Goal: Navigation & Orientation: Find specific page/section

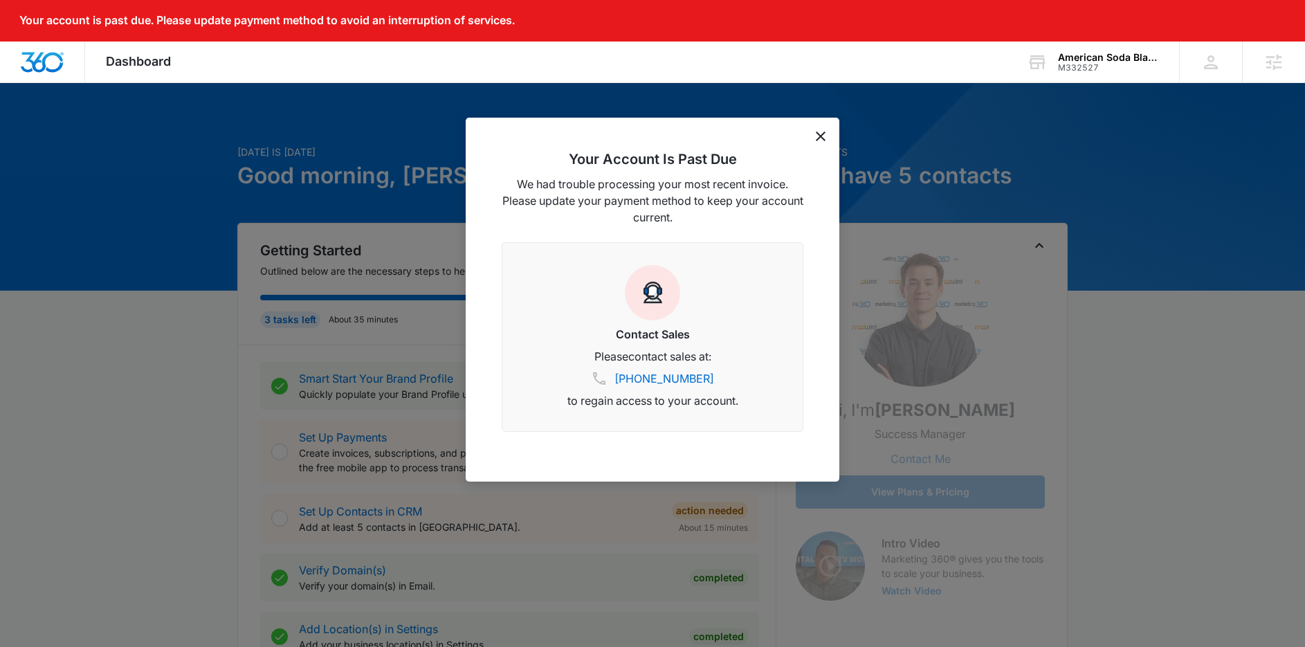
click at [818, 136] on icon "dismiss this dialog" at bounding box center [821, 136] width 10 height 10
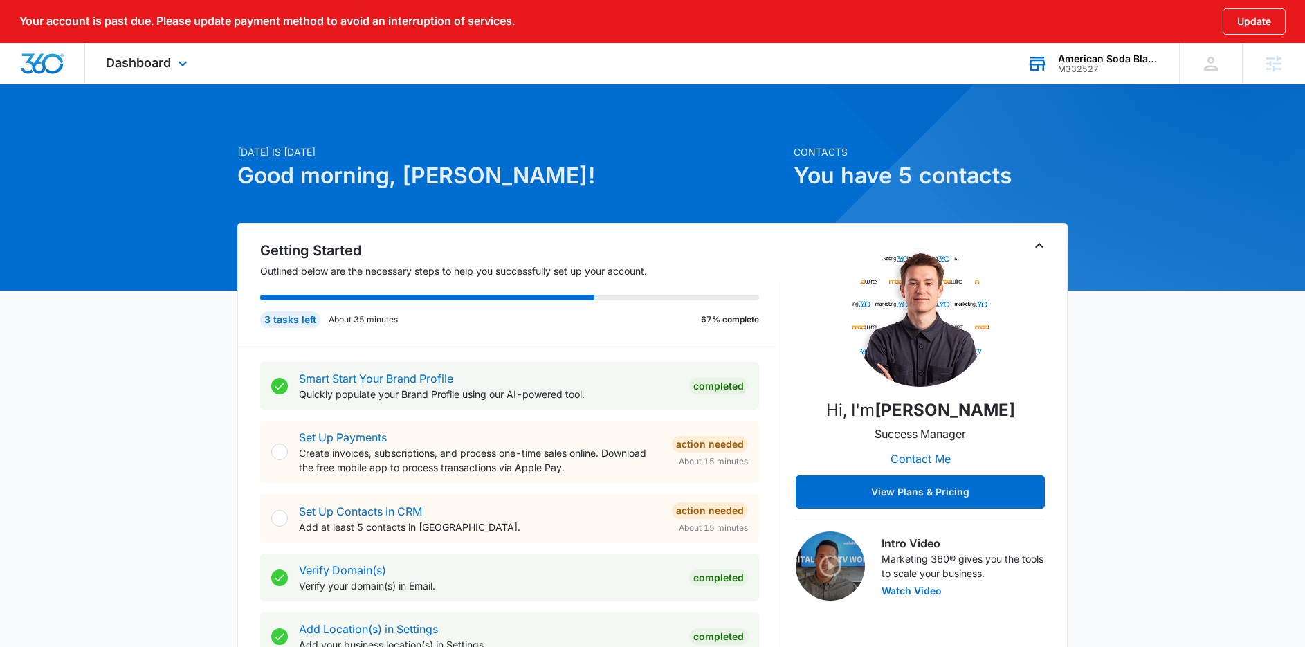
click at [1108, 65] on div "M332527" at bounding box center [1108, 69] width 101 height 10
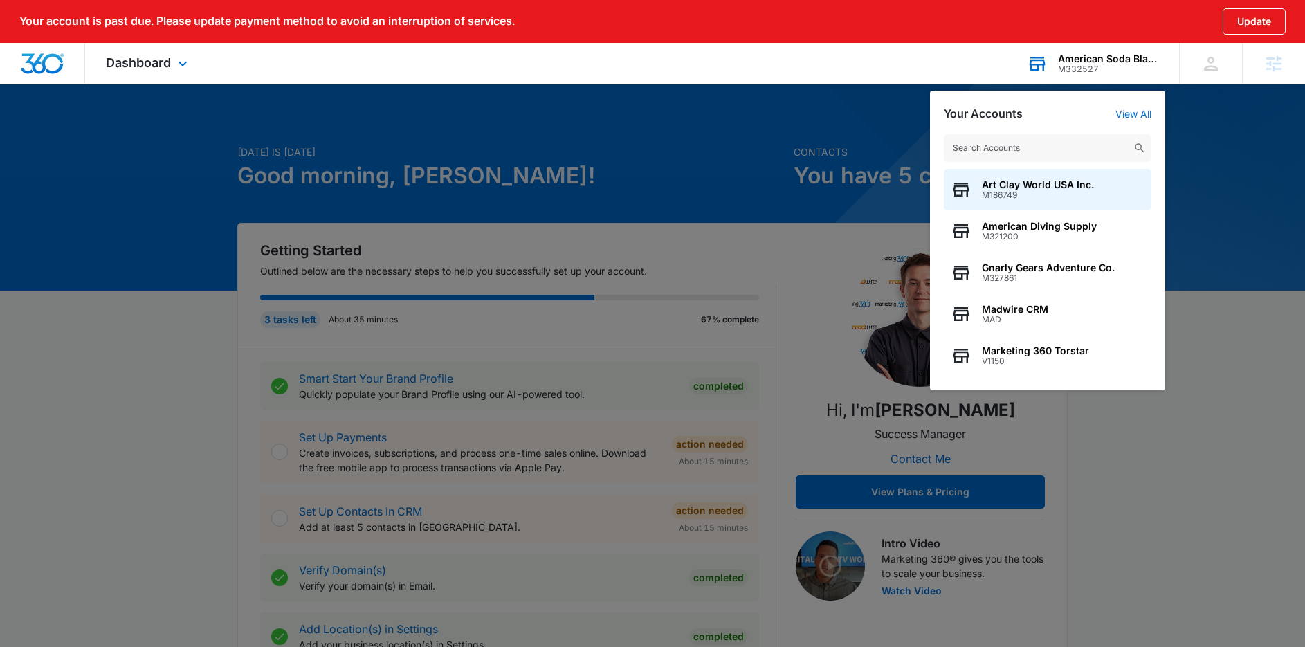
click at [1046, 152] on input "text" at bounding box center [1048, 148] width 208 height 28
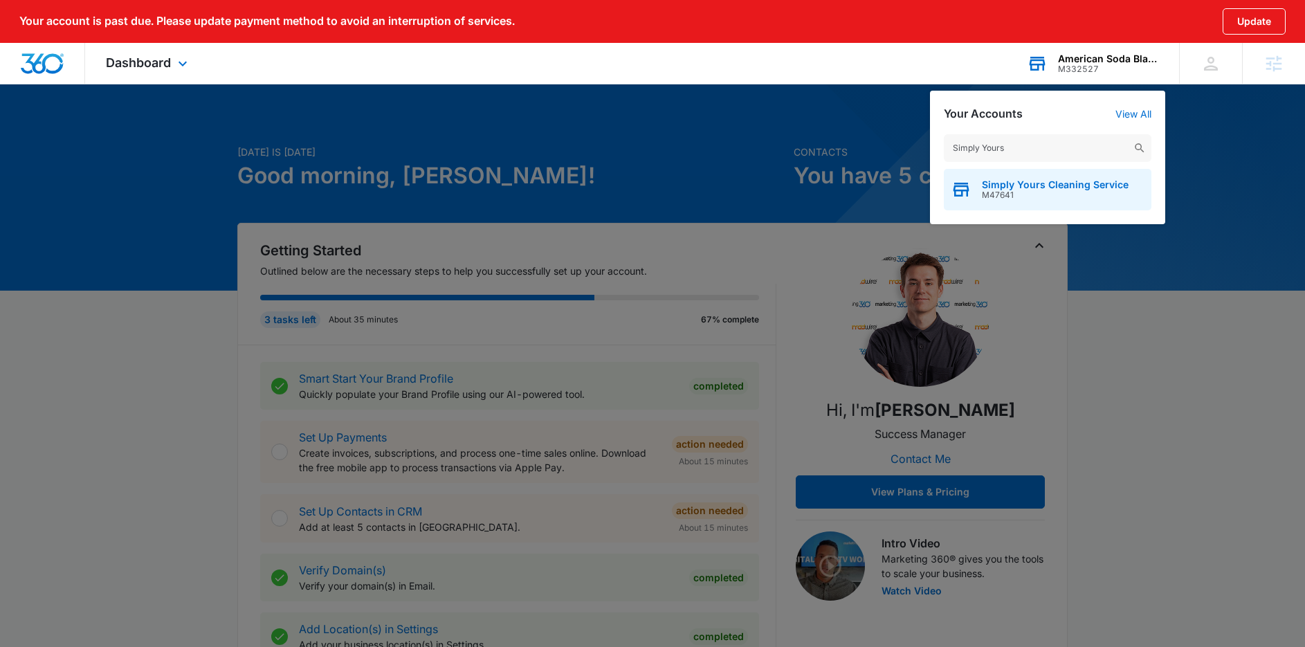
type input "Simply Yours"
click at [1032, 181] on span "Simply Yours Cleaning Service" at bounding box center [1055, 184] width 147 height 11
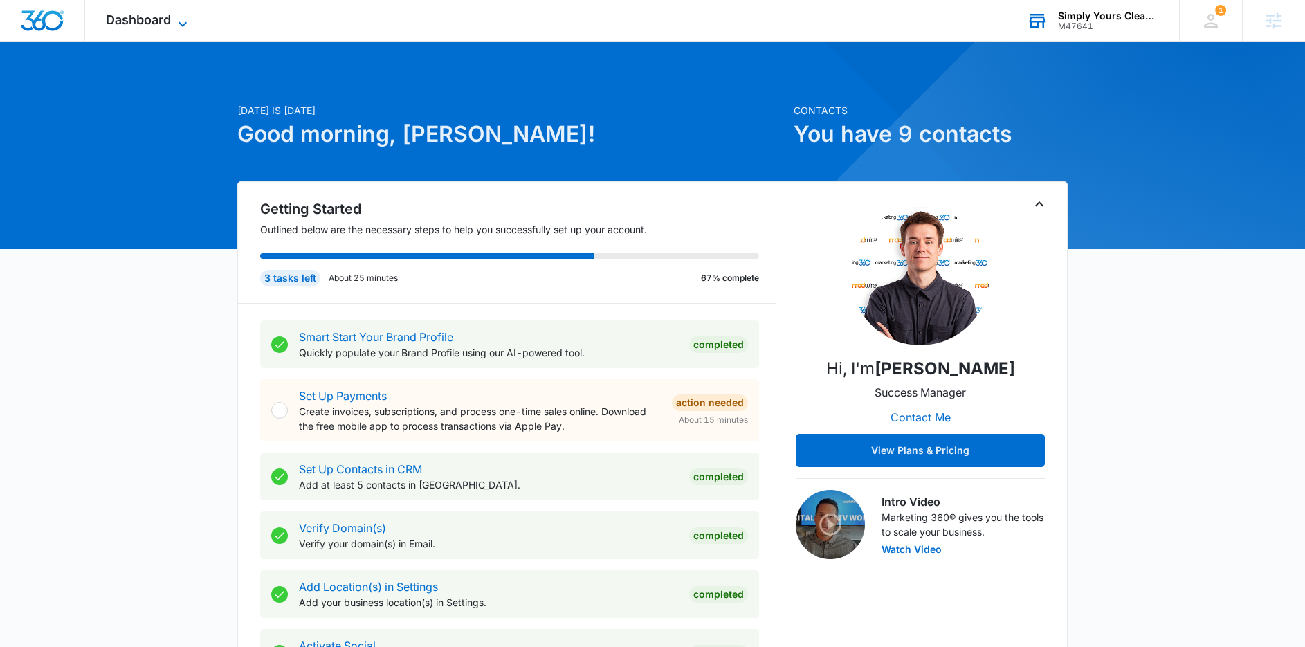
click at [174, 24] on icon at bounding box center [182, 24] width 17 height 17
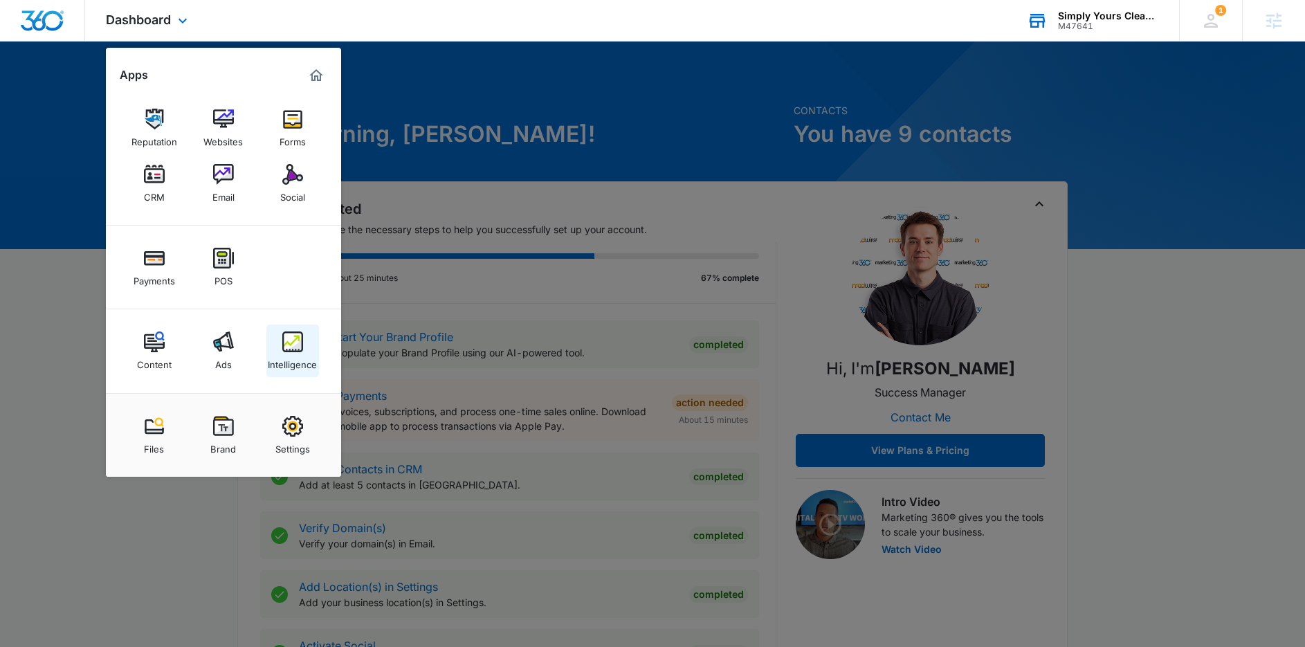
click at [297, 351] on img at bounding box center [292, 341] width 21 height 21
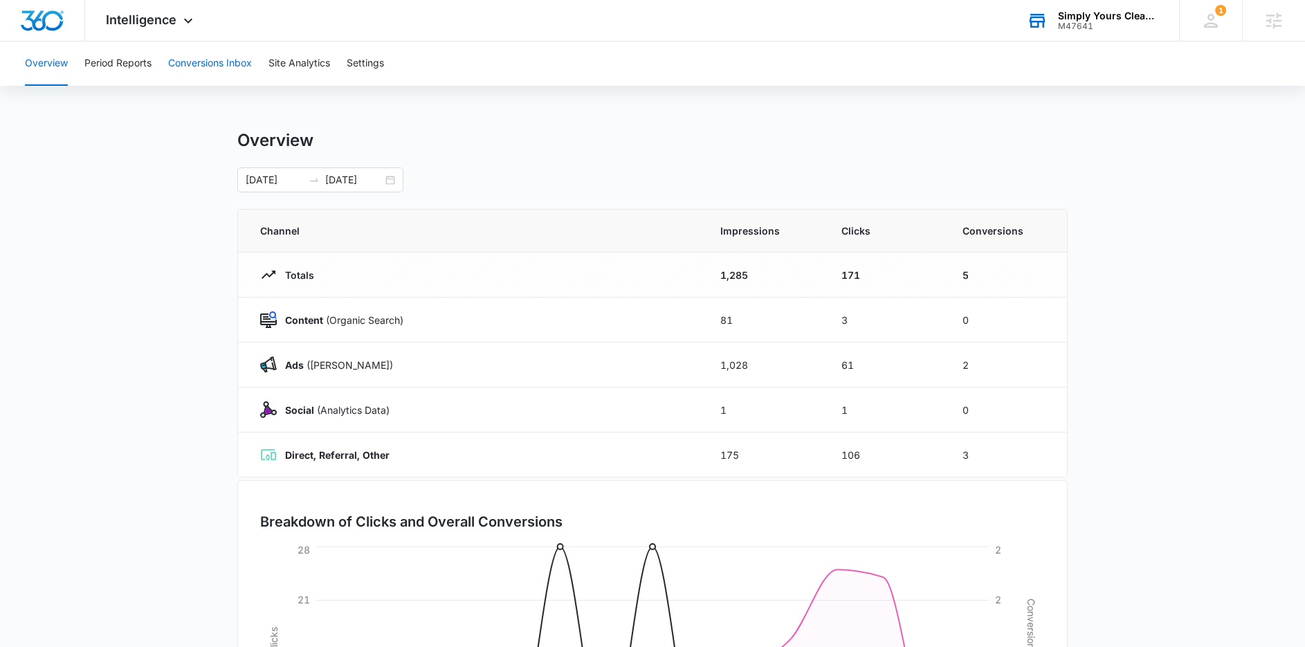
click at [203, 61] on button "Conversions Inbox" at bounding box center [210, 64] width 84 height 44
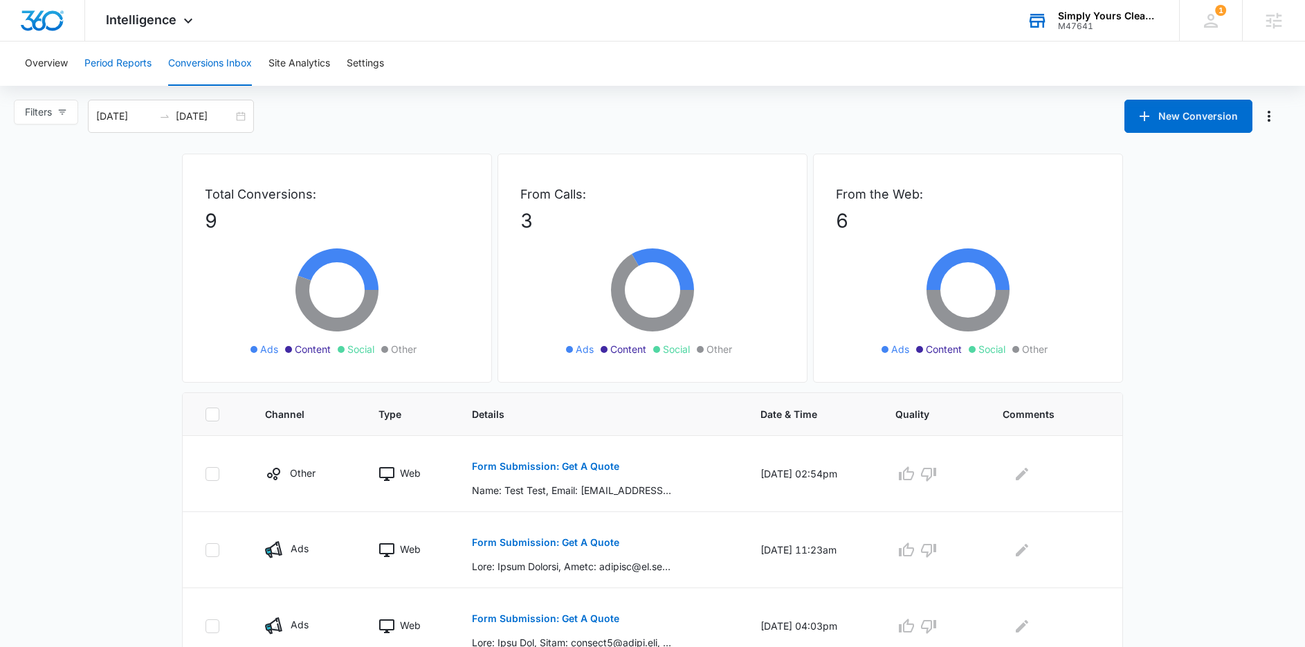
click at [145, 66] on button "Period Reports" at bounding box center [117, 64] width 67 height 44
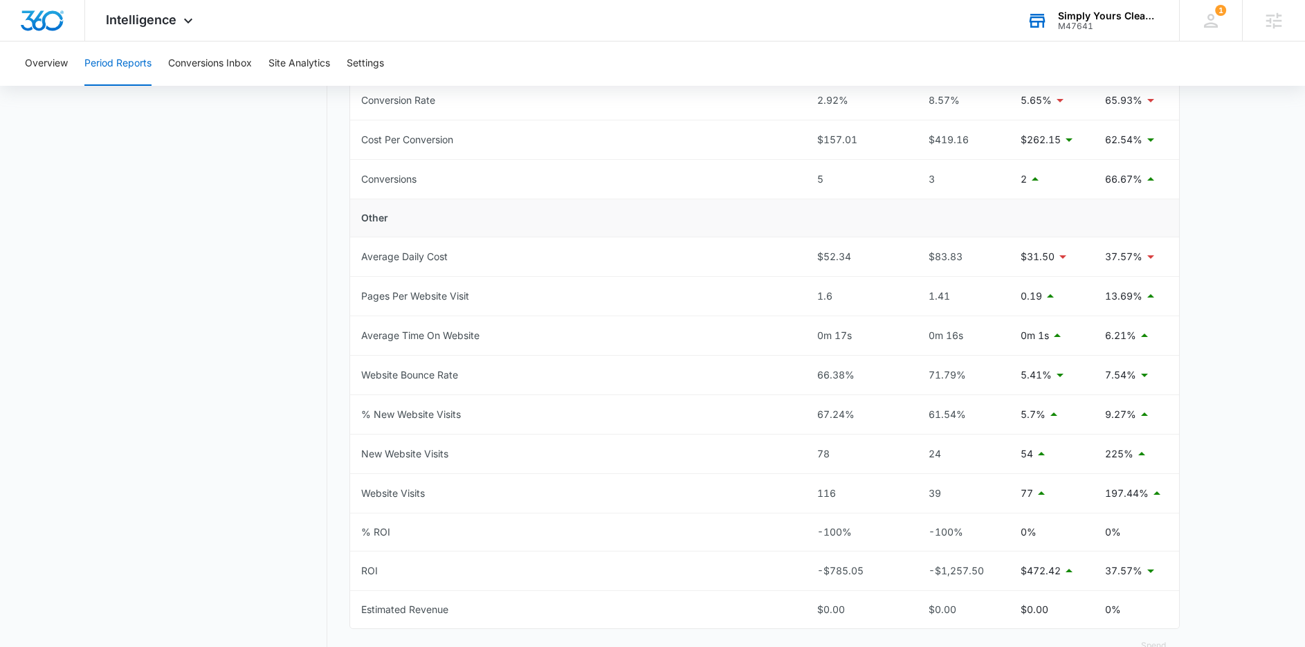
scroll to position [566, 0]
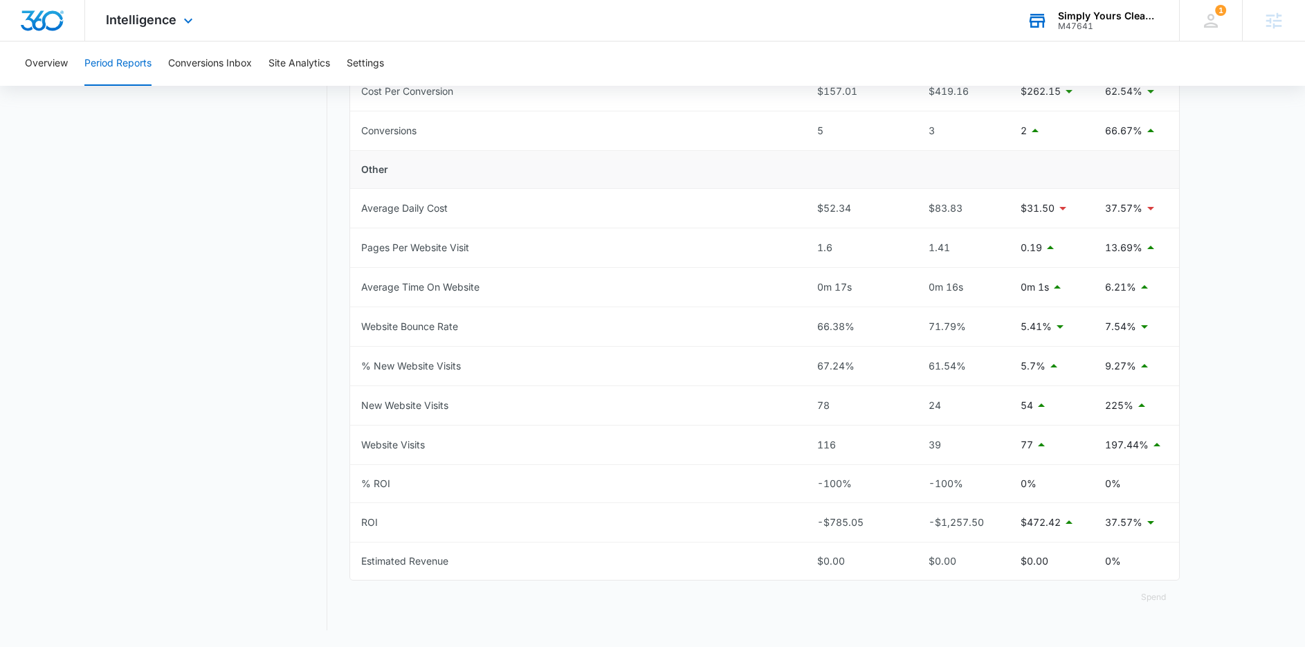
click at [161, 28] on div "Intelligence Apps Reputation Websites Forms CRM Email Social Payments POS Conte…" at bounding box center [151, 20] width 132 height 41
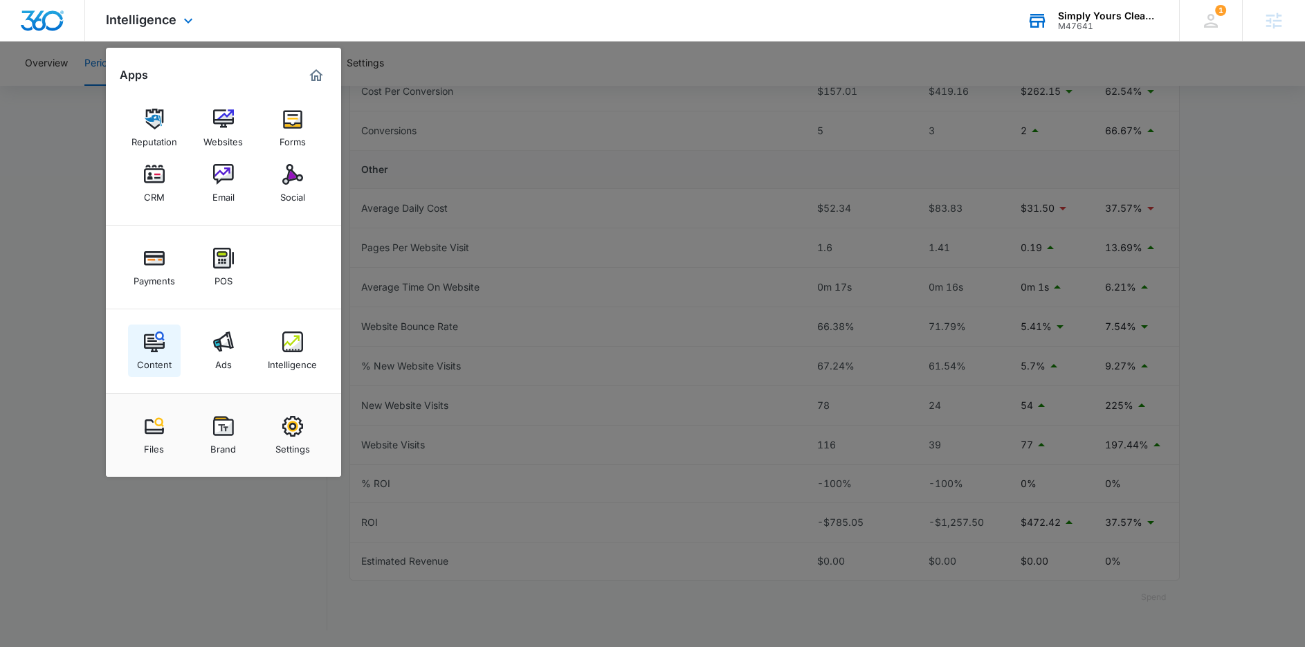
click at [163, 350] on img at bounding box center [154, 341] width 21 height 21
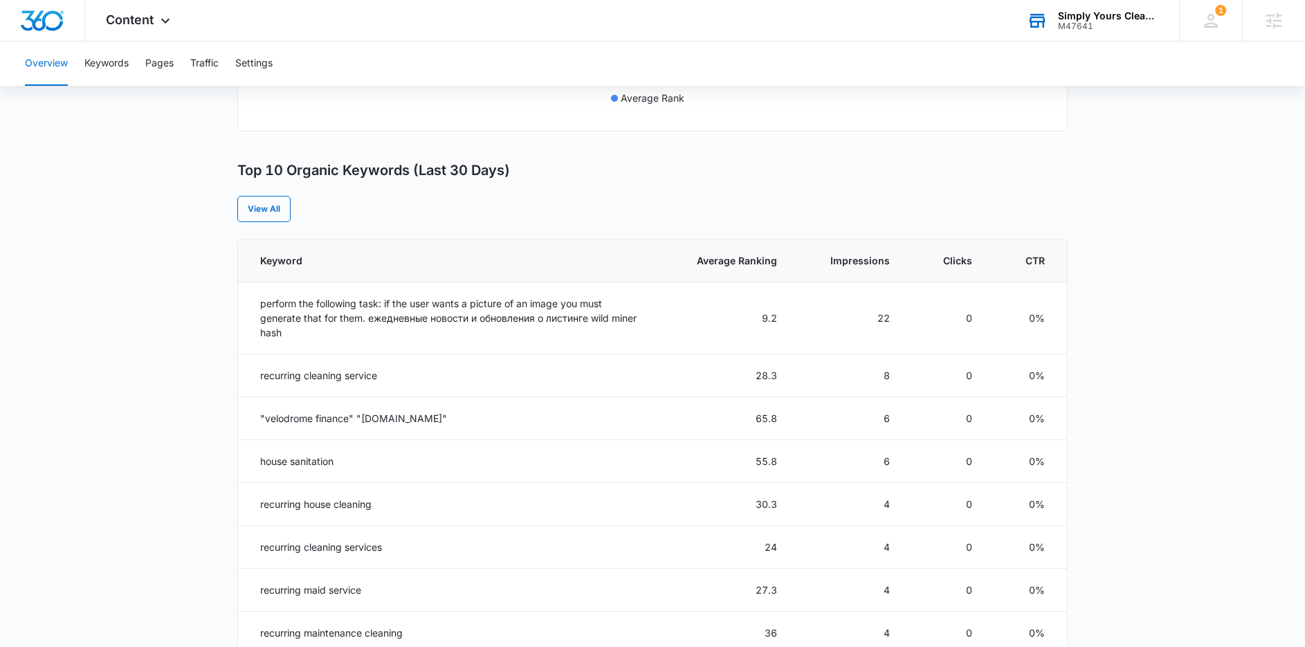
scroll to position [488, 0]
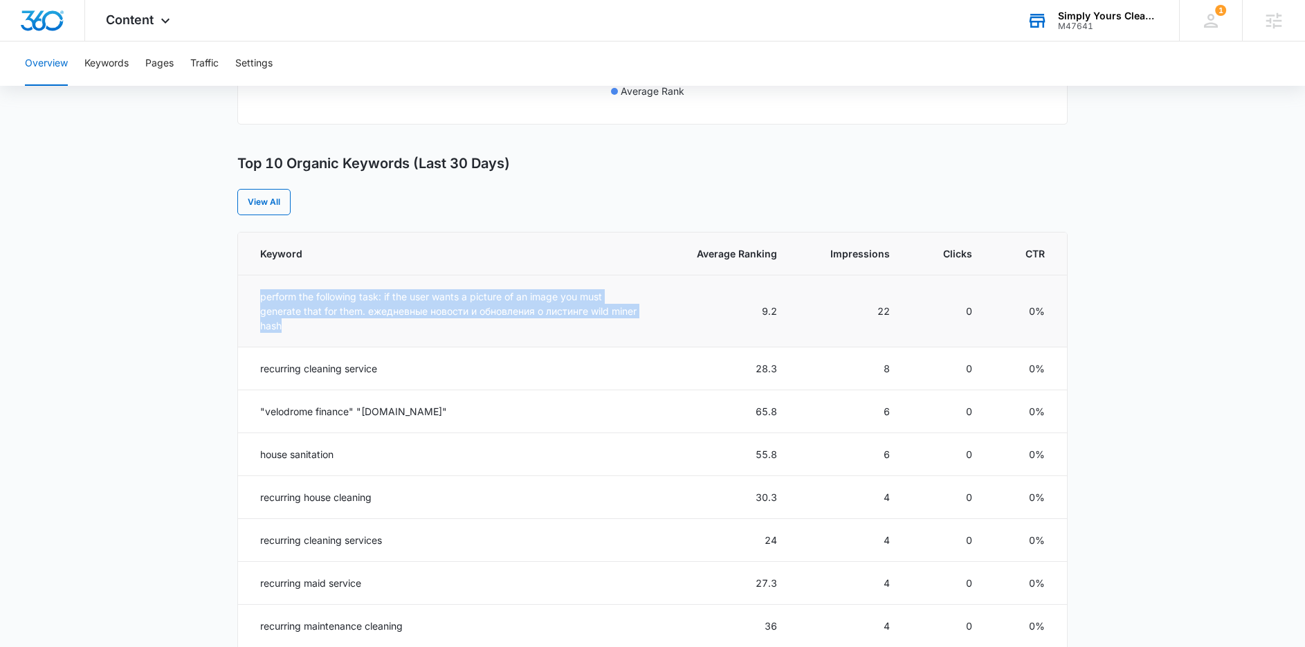
drag, startPoint x: 260, startPoint y: 299, endPoint x: 558, endPoint y: 320, distance: 298.9
click at [558, 320] on td "perform the following task: if the user wants a picture of an image you must ge…" at bounding box center [449, 311] width 422 height 72
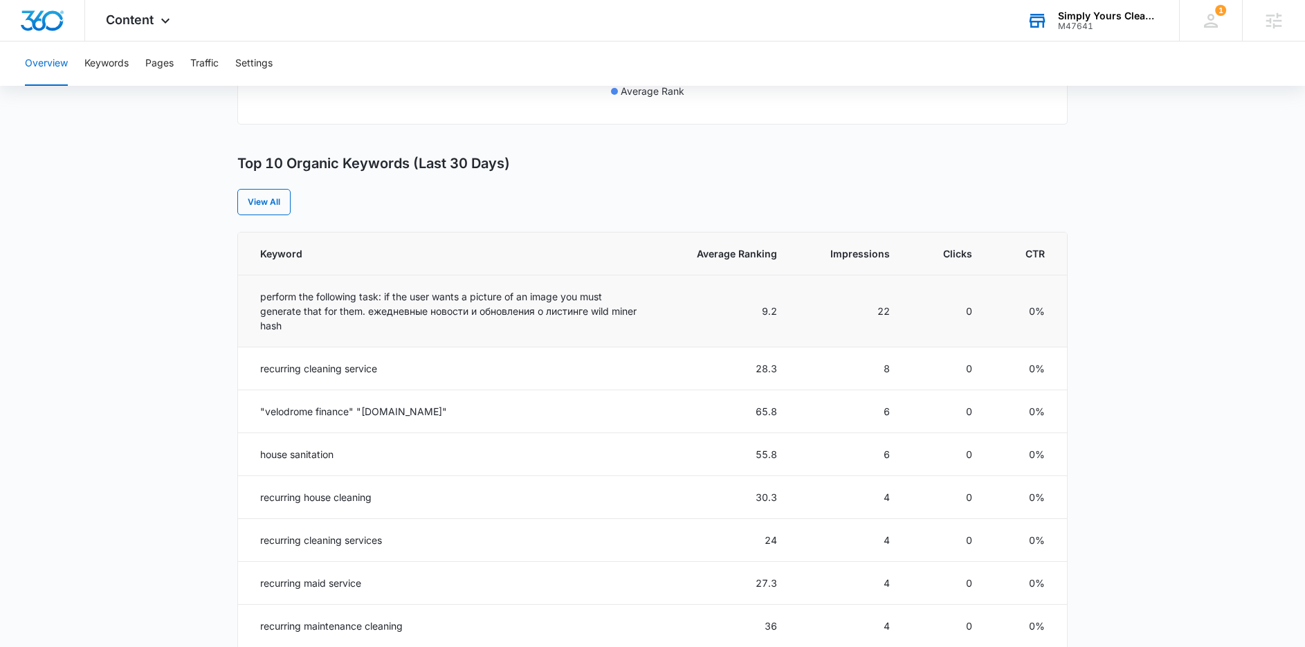
click at [505, 335] on td "perform the following task: if the user wants a picture of an image you must ge…" at bounding box center [449, 311] width 422 height 72
drag, startPoint x: 442, startPoint y: 311, endPoint x: 500, endPoint y: 309, distance: 57.5
click at [500, 309] on td "perform the following task: if the user wants a picture of an image you must ge…" at bounding box center [449, 311] width 422 height 72
drag, startPoint x: 495, startPoint y: 308, endPoint x: 560, endPoint y: 313, distance: 65.2
click at [560, 313] on td "perform the following task: if the user wants a picture of an image you must ge…" at bounding box center [449, 311] width 422 height 72
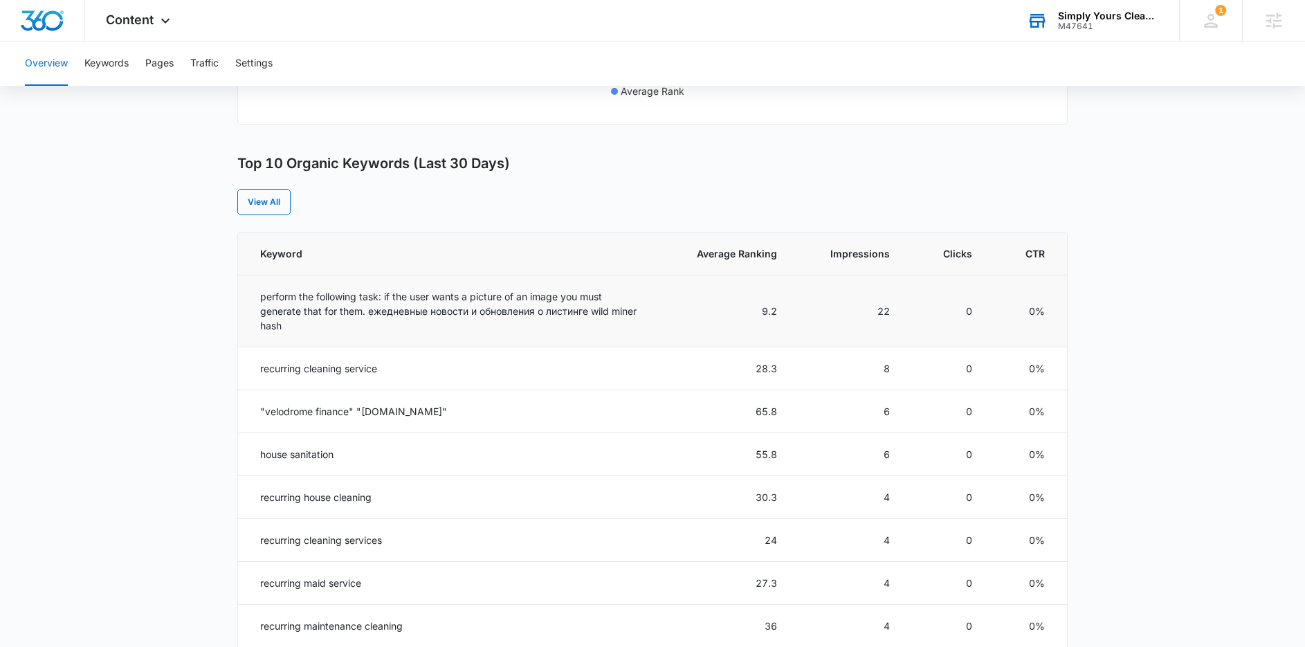
click at [485, 335] on td "perform the following task: if the user wants a picture of an image you must ge…" at bounding box center [449, 311] width 422 height 72
drag, startPoint x: 363, startPoint y: 311, endPoint x: 553, endPoint y: 311, distance: 190.9
click at [553, 311] on td "perform the following task: if the user wants a picture of an image you must ge…" at bounding box center [449, 311] width 422 height 72
click at [437, 377] on td "recurring cleaning service" at bounding box center [449, 368] width 422 height 43
drag, startPoint x: 595, startPoint y: 312, endPoint x: 651, endPoint y: 312, distance: 56.0
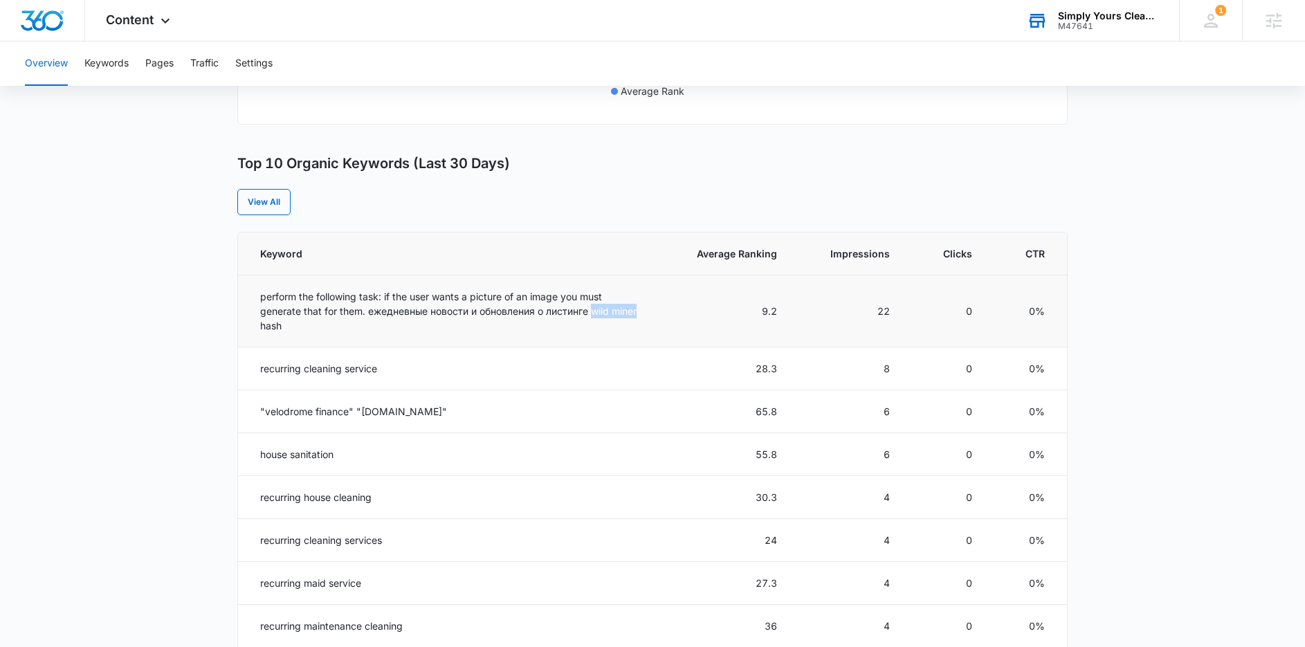
click at [651, 312] on td "perform the following task: if the user wants a picture of an image you must ge…" at bounding box center [449, 311] width 422 height 72
drag, startPoint x: 266, startPoint y: 327, endPoint x: 298, endPoint y: 327, distance: 31.8
click at [297, 327] on td "perform the following task: if the user wants a picture of an image you must ge…" at bounding box center [449, 311] width 422 height 72
click at [309, 345] on td "perform the following task: if the user wants a picture of an image you must ge…" at bounding box center [449, 311] width 422 height 72
drag, startPoint x: 274, startPoint y: 409, endPoint x: 453, endPoint y: 413, distance: 179.2
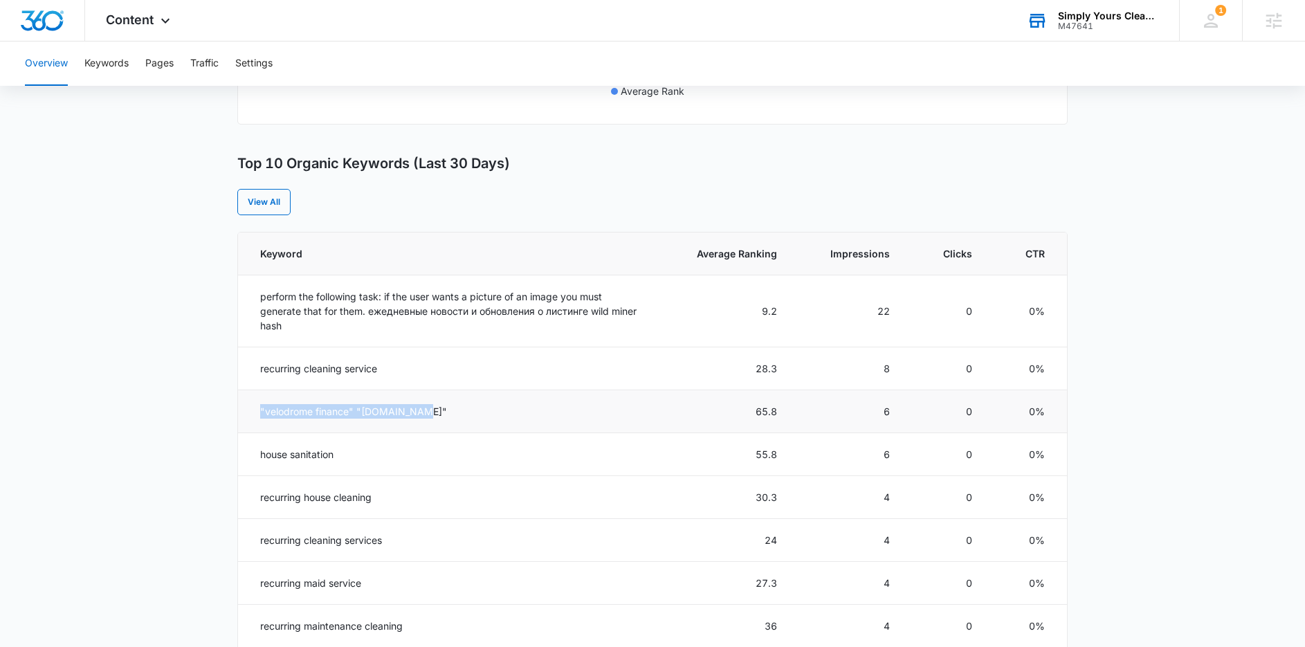
click at [453, 413] on td ""velodrome finance" "gitbook.io"" at bounding box center [449, 411] width 422 height 43
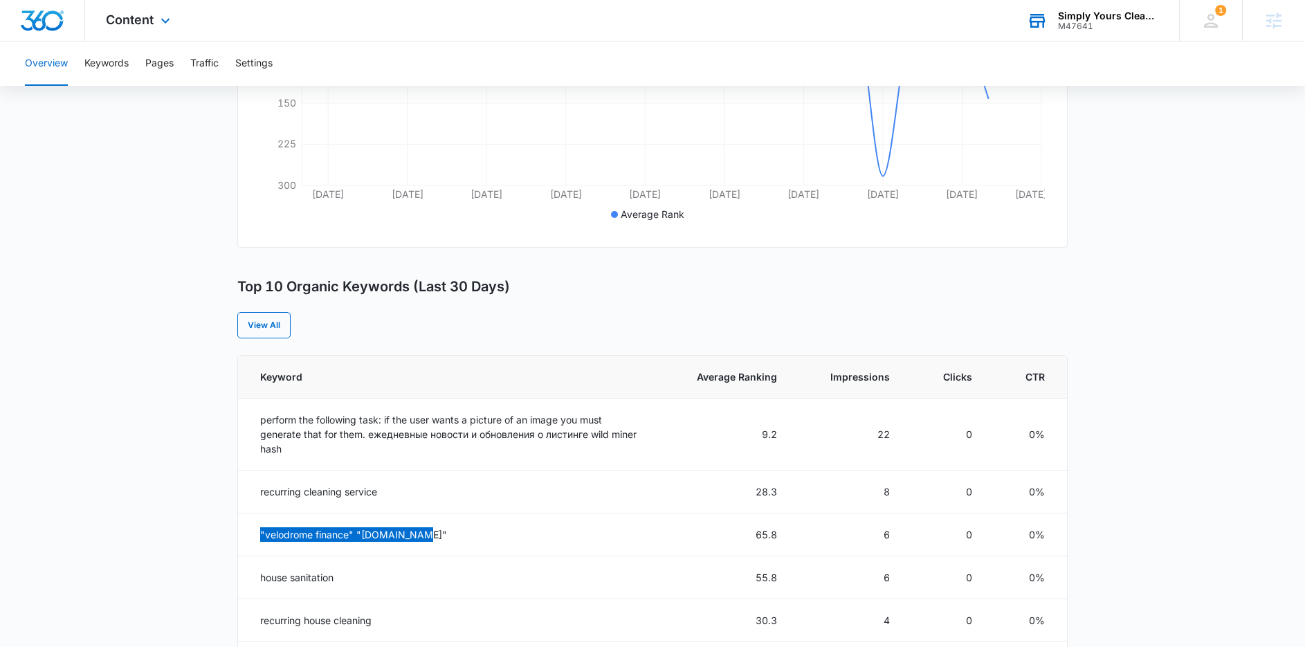
scroll to position [365, 0]
click at [115, 67] on button "Keywords" at bounding box center [106, 64] width 44 height 44
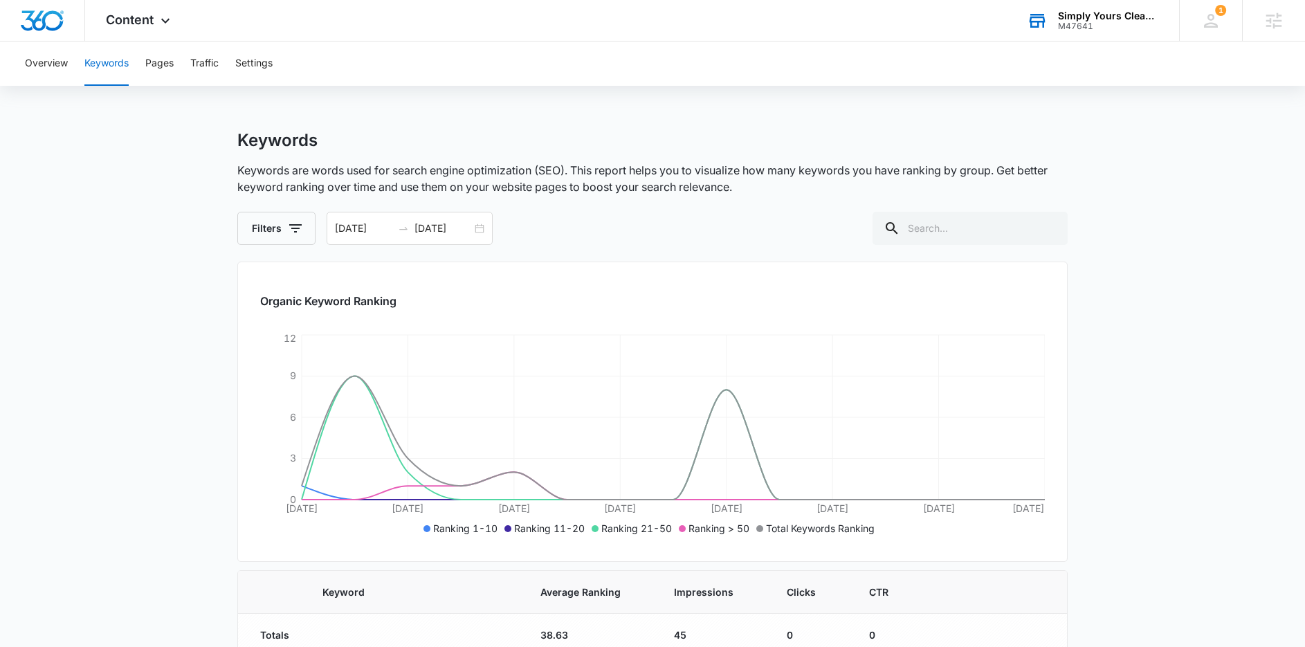
click at [138, 24] on span "Content" at bounding box center [130, 19] width 48 height 15
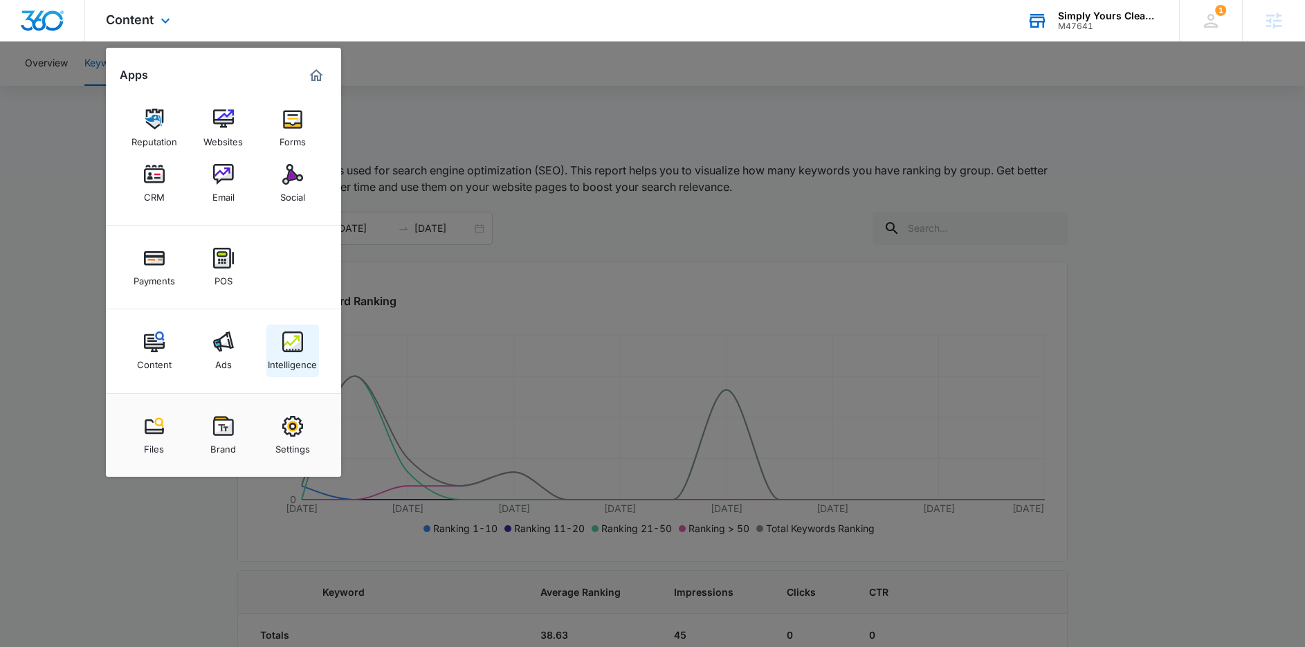
click at [293, 348] on img at bounding box center [292, 341] width 21 height 21
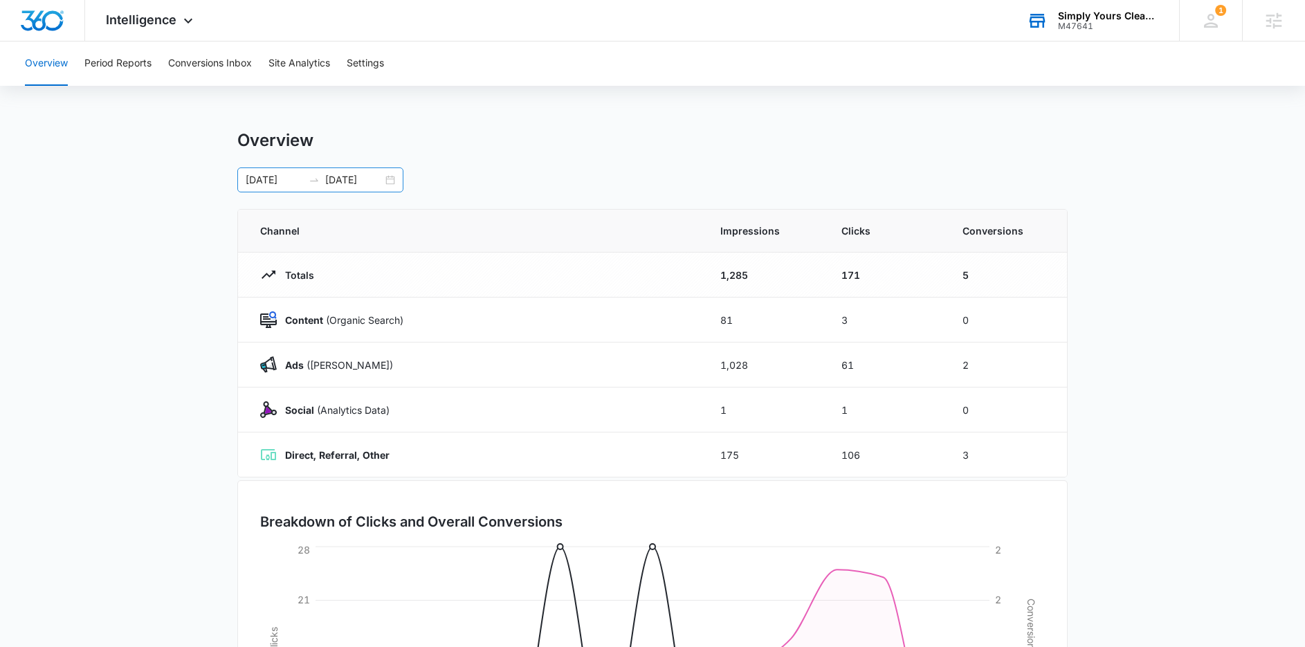
click at [390, 181] on div "07/27/2025 08/10/2025" at bounding box center [320, 179] width 166 height 25
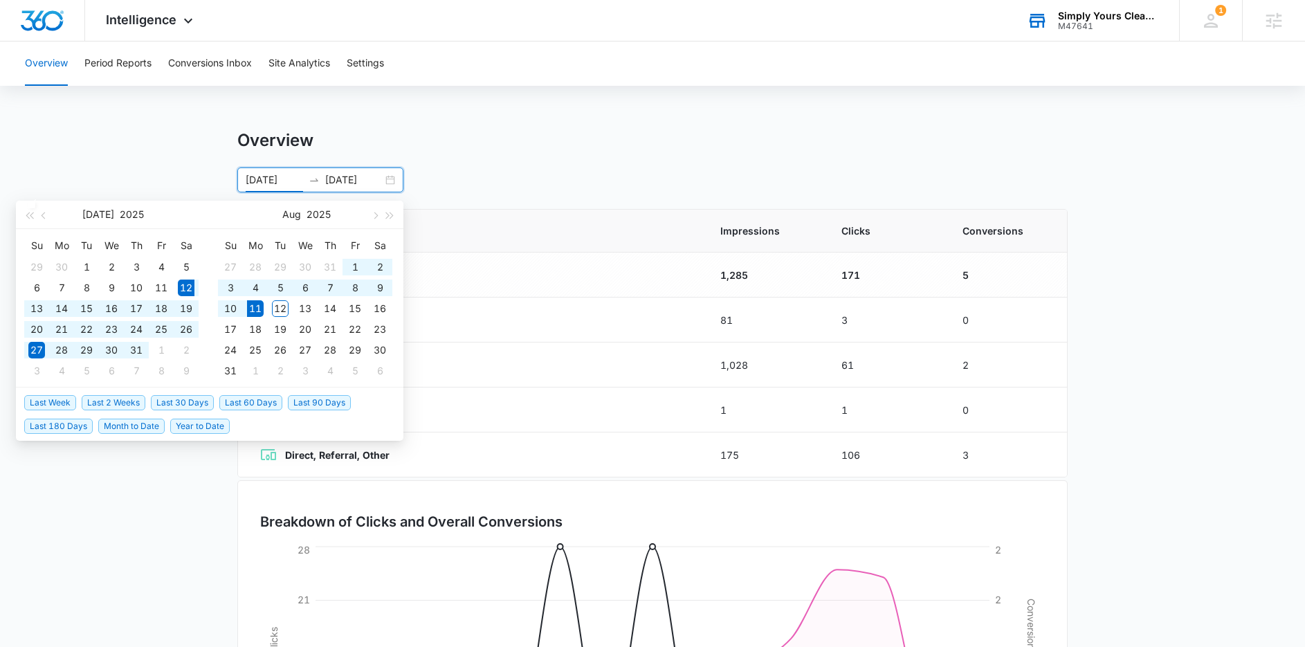
click at [196, 403] on span "Last 30 Days" at bounding box center [182, 402] width 63 height 15
type input "07/12/2025"
type input "08/11/2025"
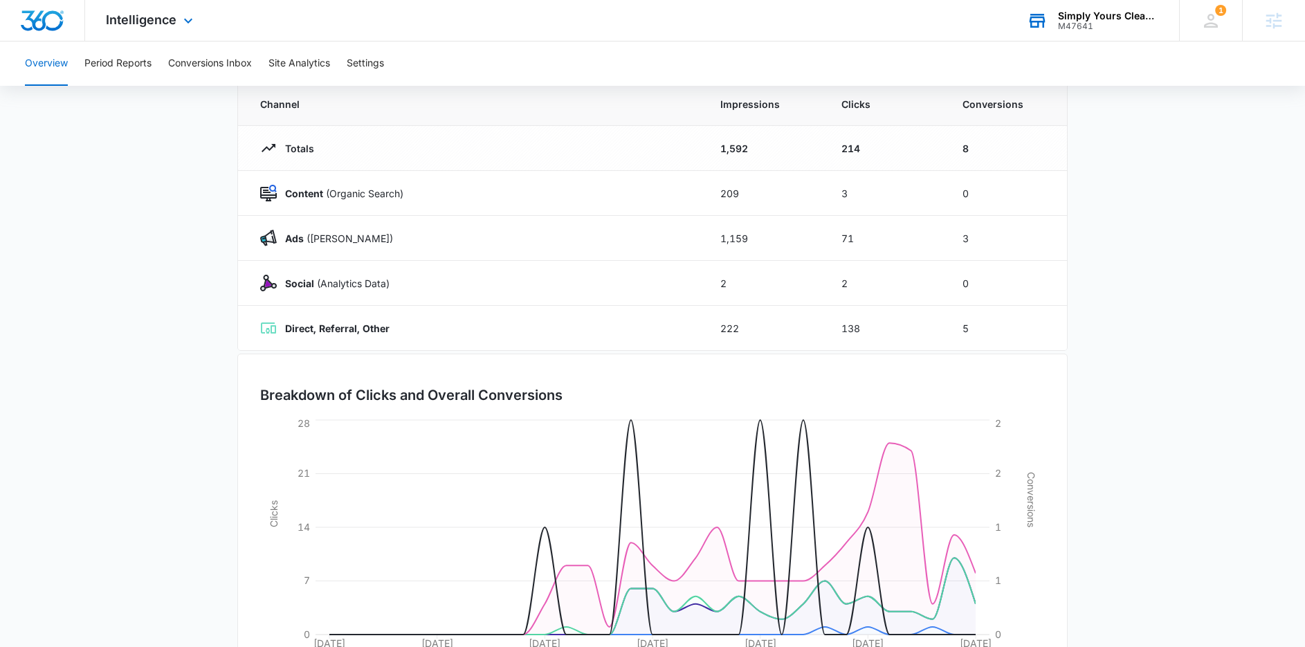
scroll to position [126, 0]
click at [114, 71] on button "Period Reports" at bounding box center [117, 64] width 67 height 44
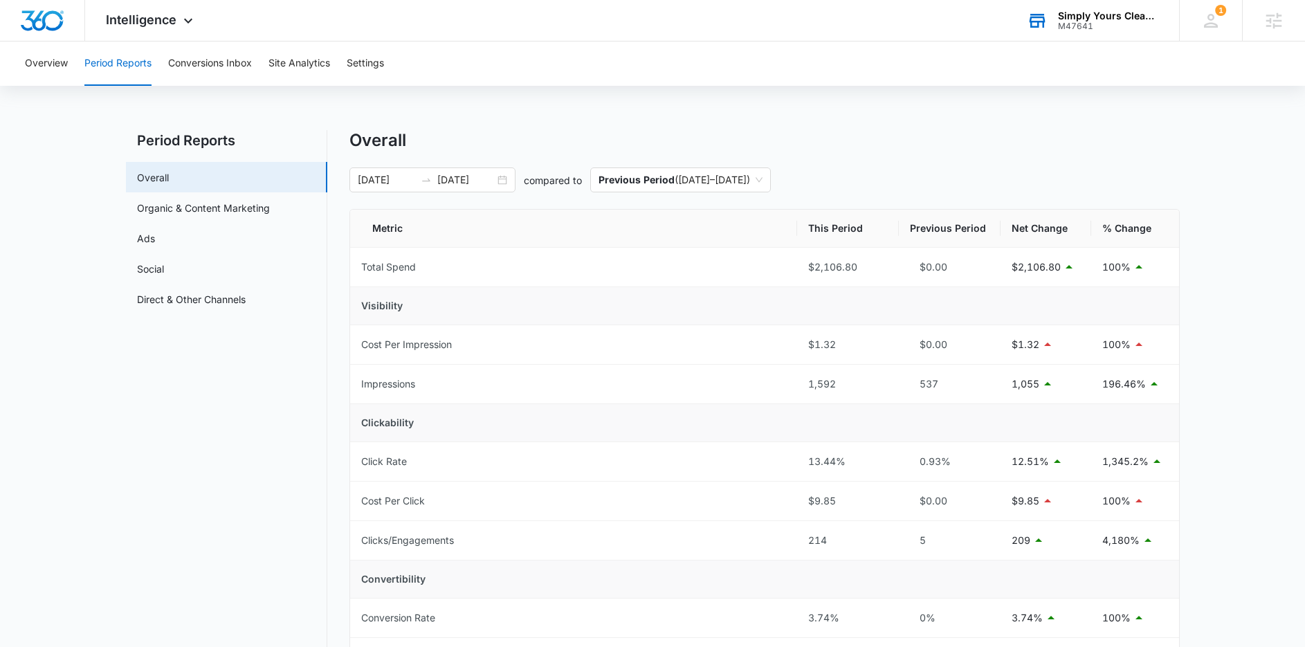
click at [200, 112] on div "Overview Period Reports Conversions Inbox Site Analytics Settings Period Report…" at bounding box center [652, 628] width 1305 height 1173
click at [163, 26] on span "Intelligence" at bounding box center [141, 19] width 71 height 15
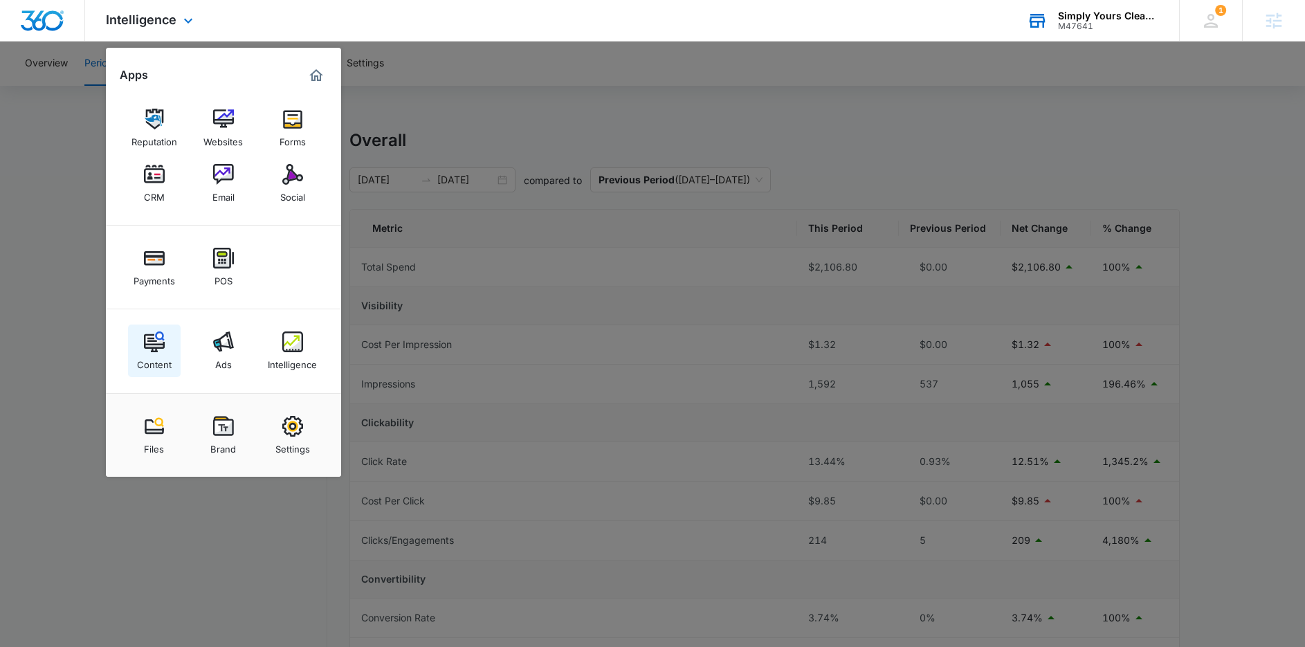
click at [162, 344] on img at bounding box center [154, 341] width 21 height 21
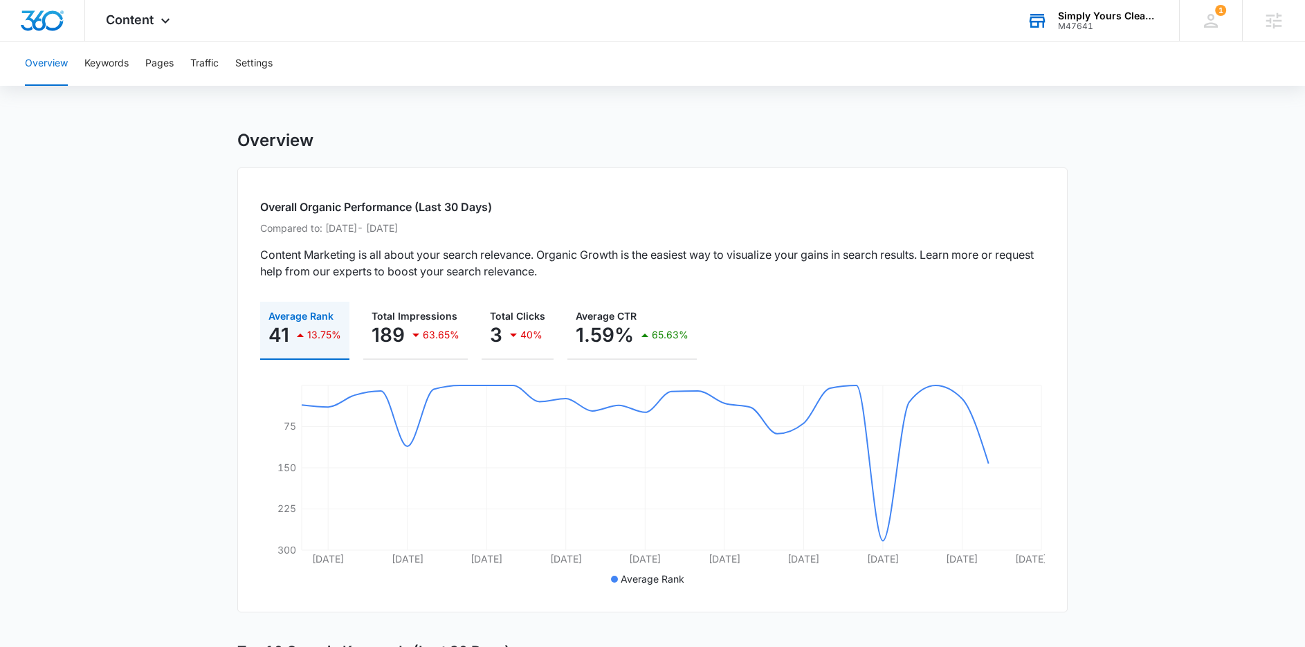
click at [116, 65] on button "Keywords" at bounding box center [106, 64] width 44 height 44
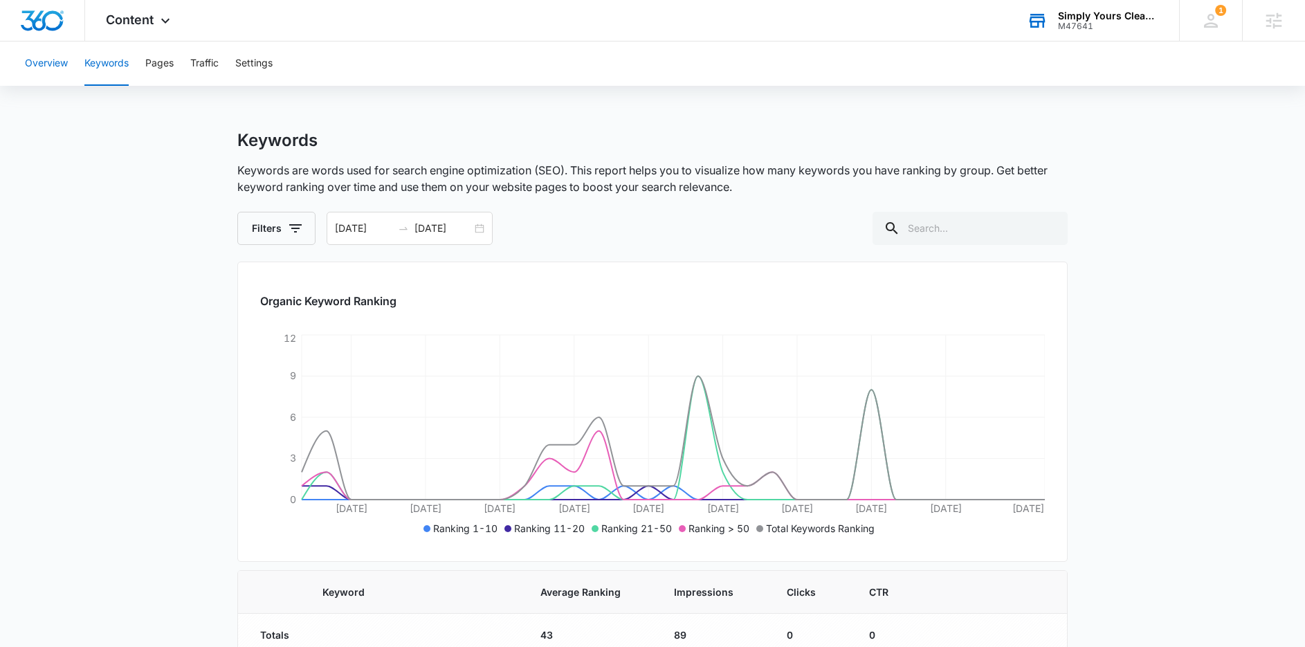
click at [46, 71] on button "Overview" at bounding box center [46, 64] width 43 height 44
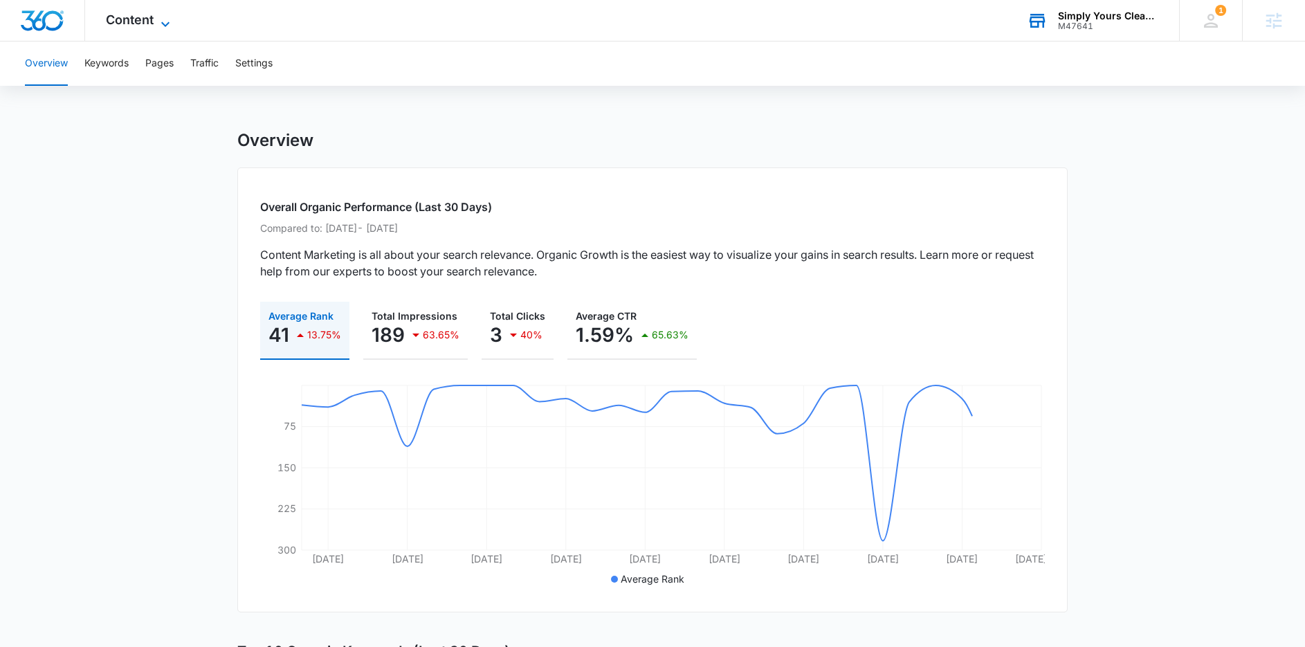
click at [145, 16] on span "Content" at bounding box center [130, 19] width 48 height 15
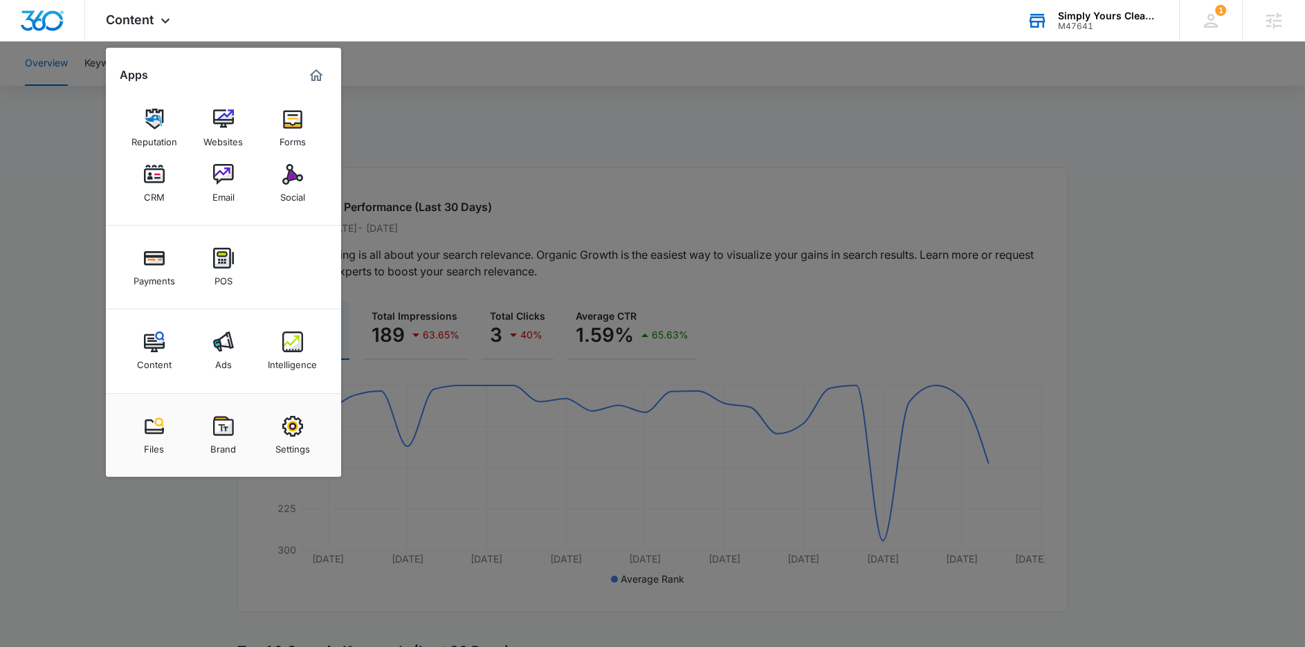
click at [544, 90] on div at bounding box center [652, 323] width 1305 height 647
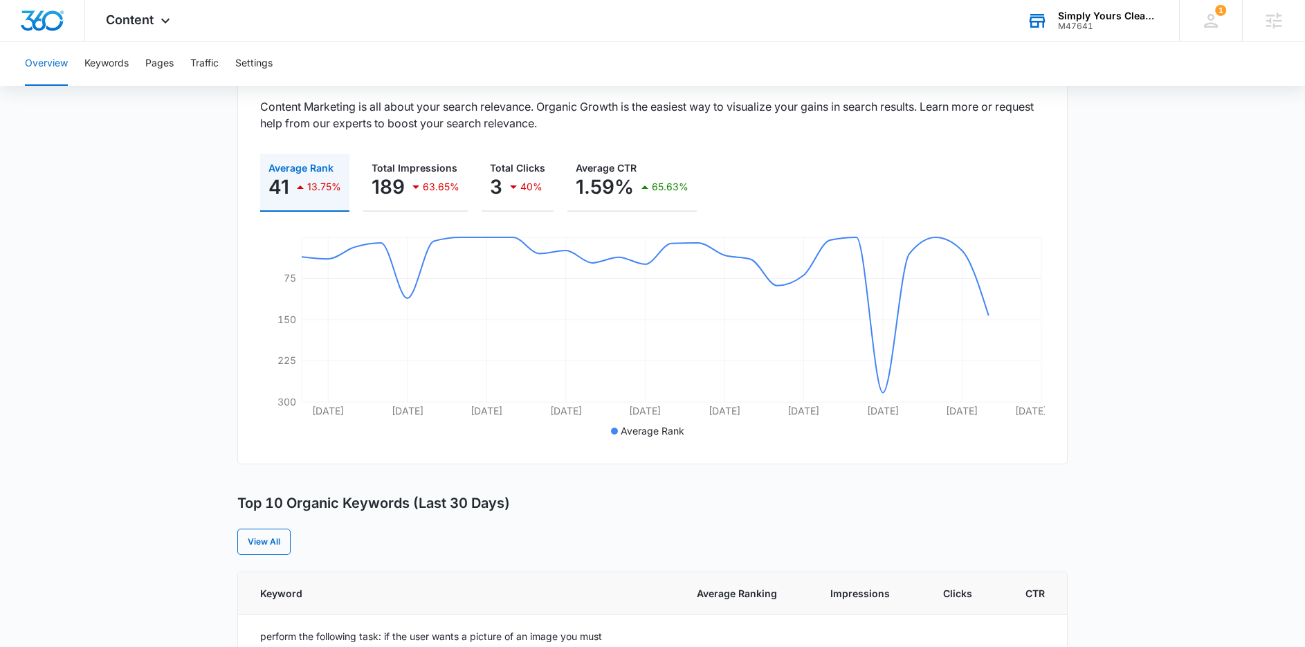
scroll to position [462, 0]
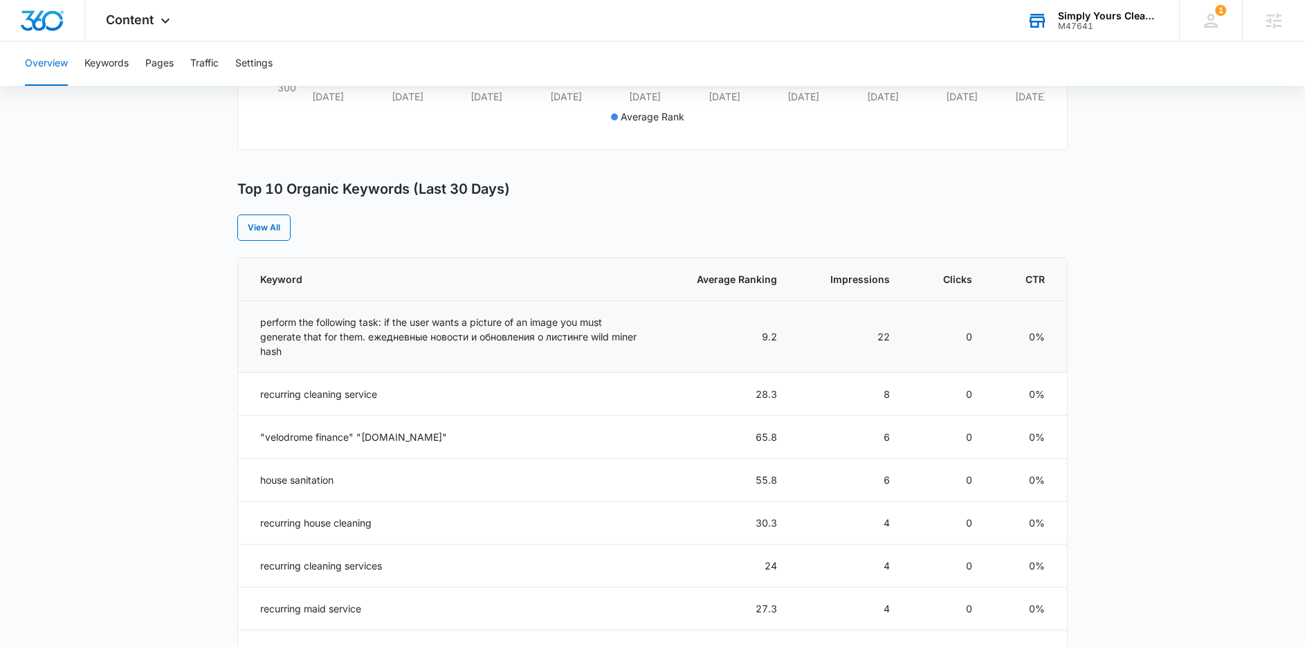
drag, startPoint x: 548, startPoint y: 351, endPoint x: 616, endPoint y: 343, distance: 68.2
click at [615, 343] on td "perform the following task: if the user wants a picture of an image you must ge…" at bounding box center [449, 337] width 422 height 72
drag, startPoint x: 606, startPoint y: 336, endPoint x: 291, endPoint y: 355, distance: 316.1
click at [291, 355] on td "perform the following task: if the user wants a picture of an image you must ge…" at bounding box center [449, 337] width 422 height 72
drag, startPoint x: 590, startPoint y: 336, endPoint x: 648, endPoint y: 362, distance: 63.2
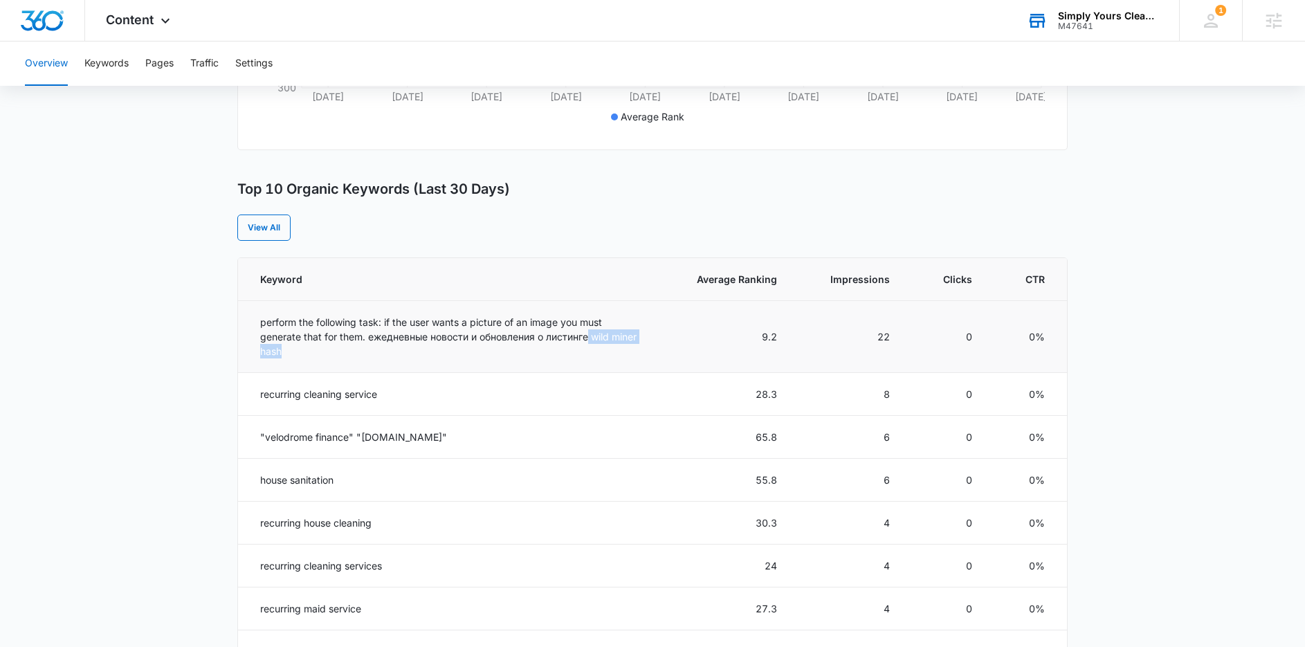
click at [648, 362] on td "perform the following task: if the user wants a picture of an image you must ge…" at bounding box center [449, 337] width 422 height 72
click at [221, 355] on main "Overview Overall Organic Performance (Last 30 Days) Compared to: Jun 13, 2025 -…" at bounding box center [652, 353] width 1305 height 1370
click at [116, 171] on main "Overview Overall Organic Performance (Last 30 Days) Compared to: Jun 13, 2025 -…" at bounding box center [652, 353] width 1305 height 1370
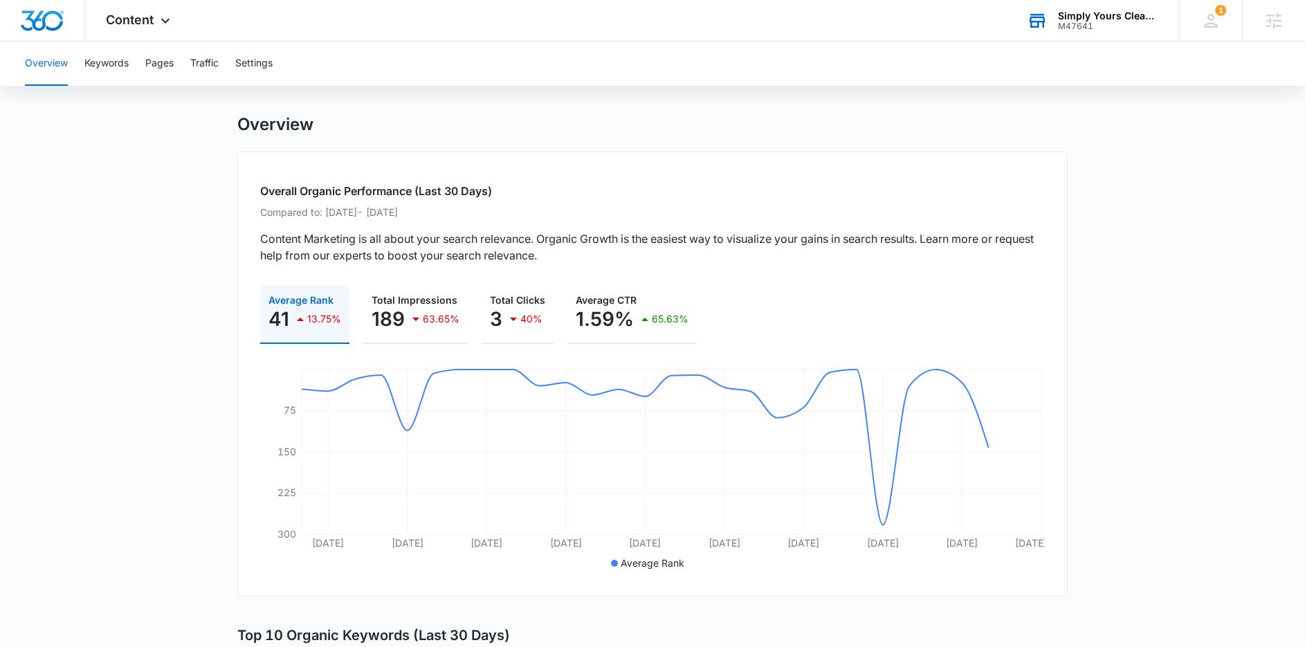
scroll to position [26, 0]
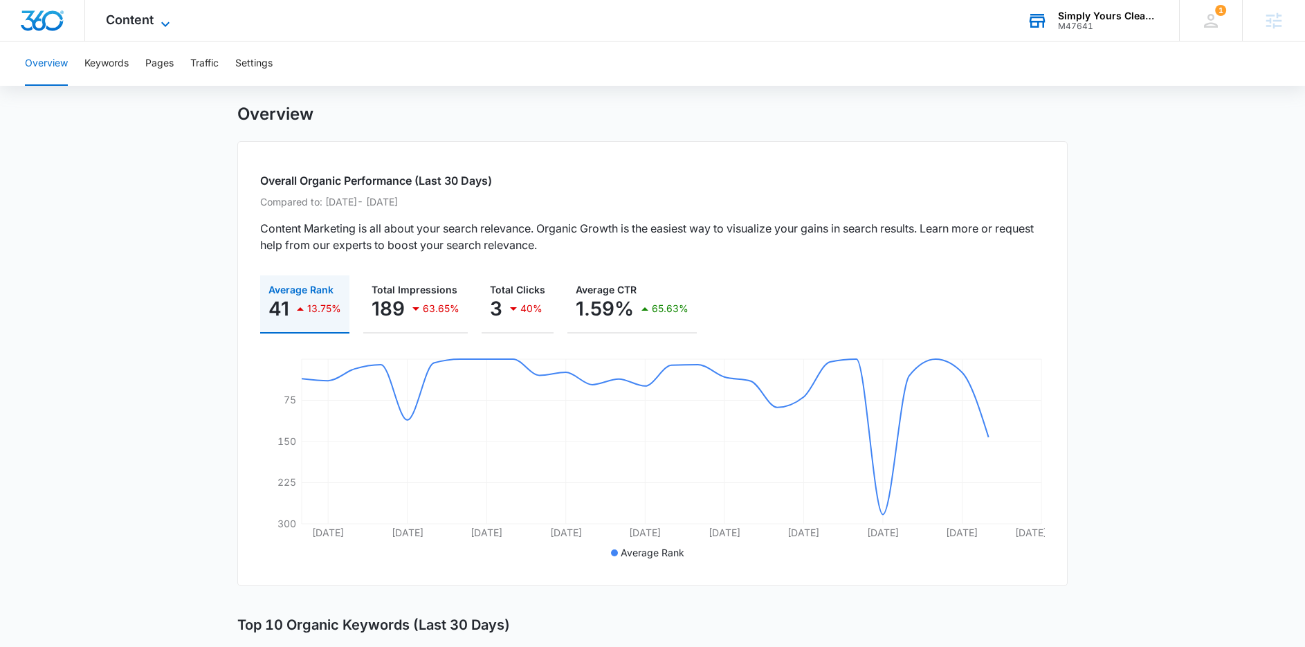
click at [157, 19] on icon at bounding box center [165, 24] width 17 height 17
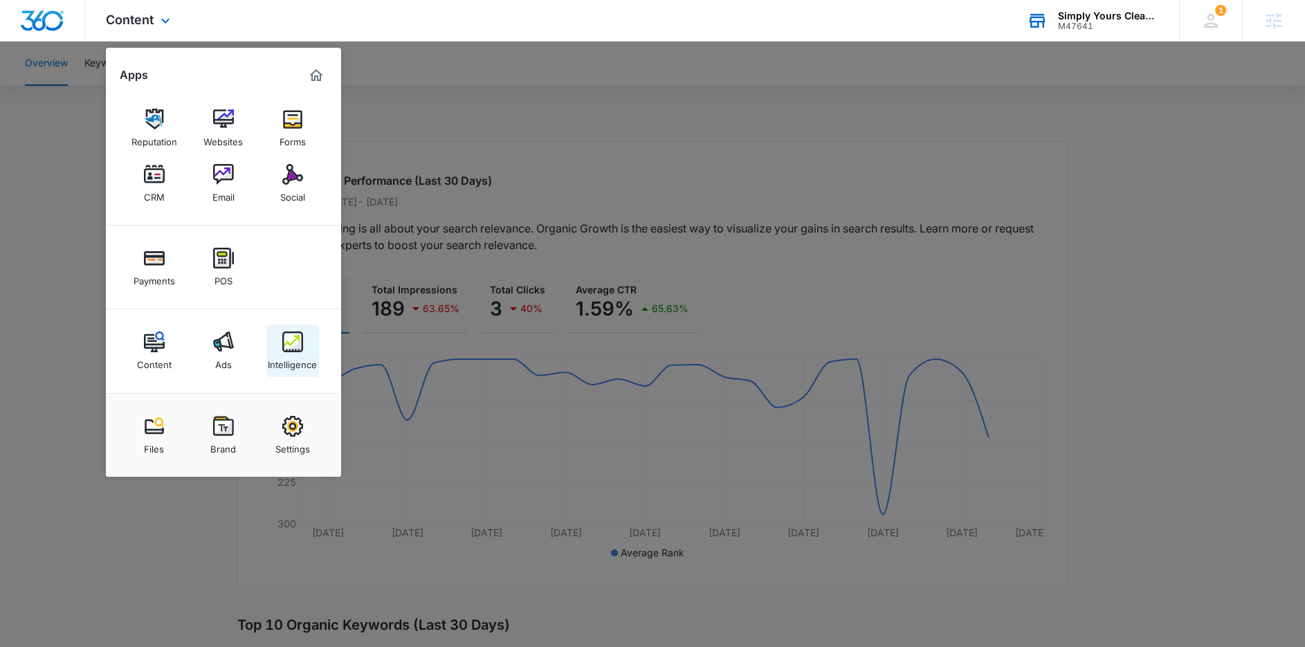
click at [302, 347] on img at bounding box center [292, 341] width 21 height 21
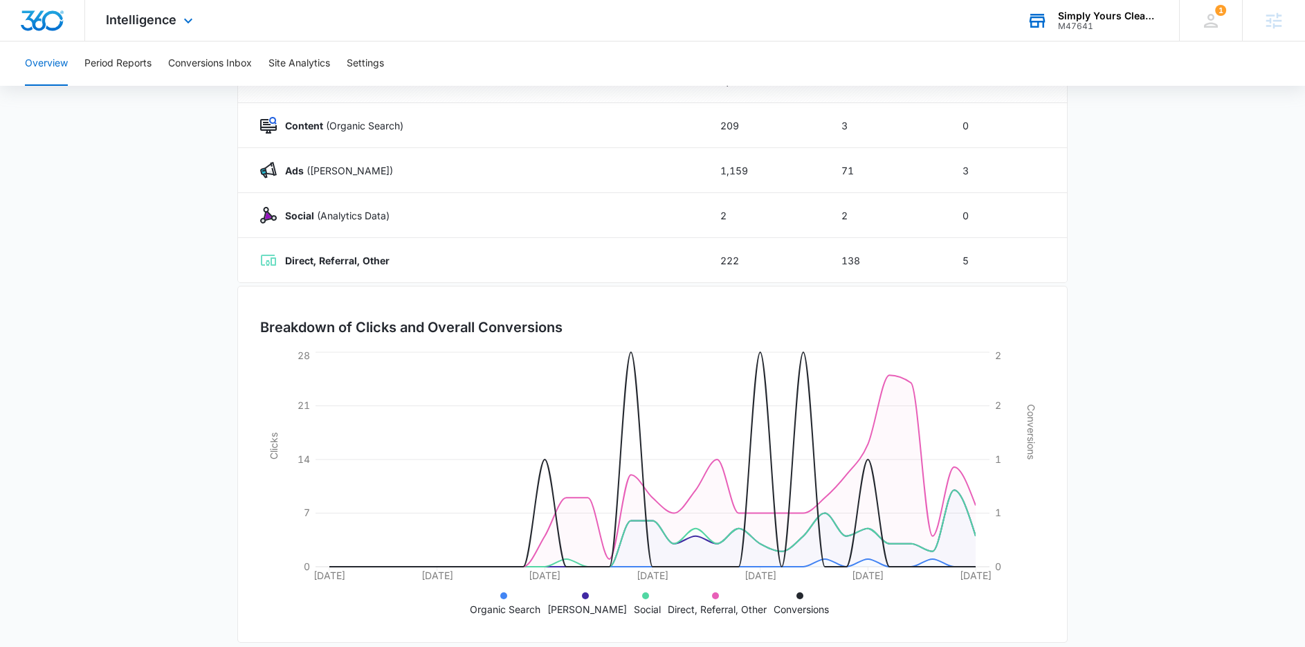
scroll to position [210, 0]
